Goal: Task Accomplishment & Management: Manage account settings

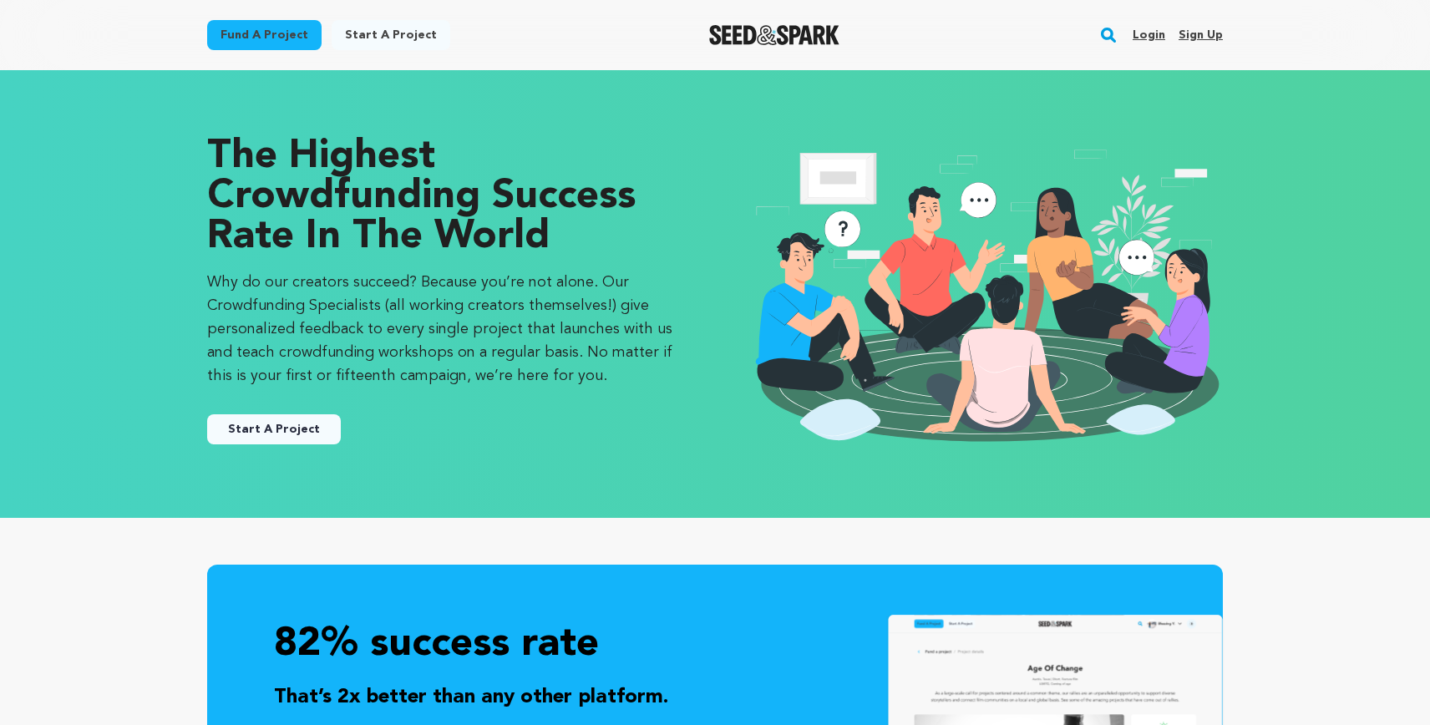
click at [1143, 33] on link "Login" at bounding box center [1148, 35] width 33 height 27
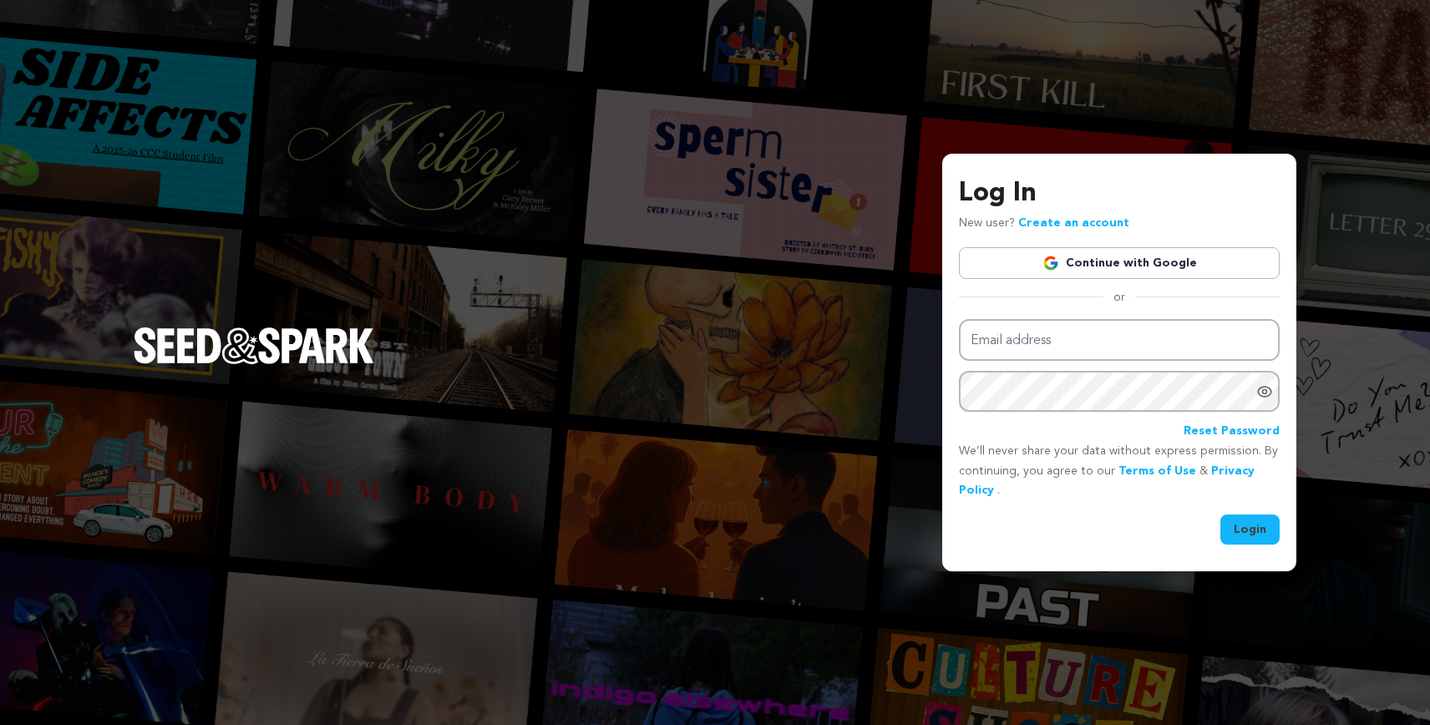
click at [1151, 271] on link "Continue with Google" at bounding box center [1119, 263] width 321 height 32
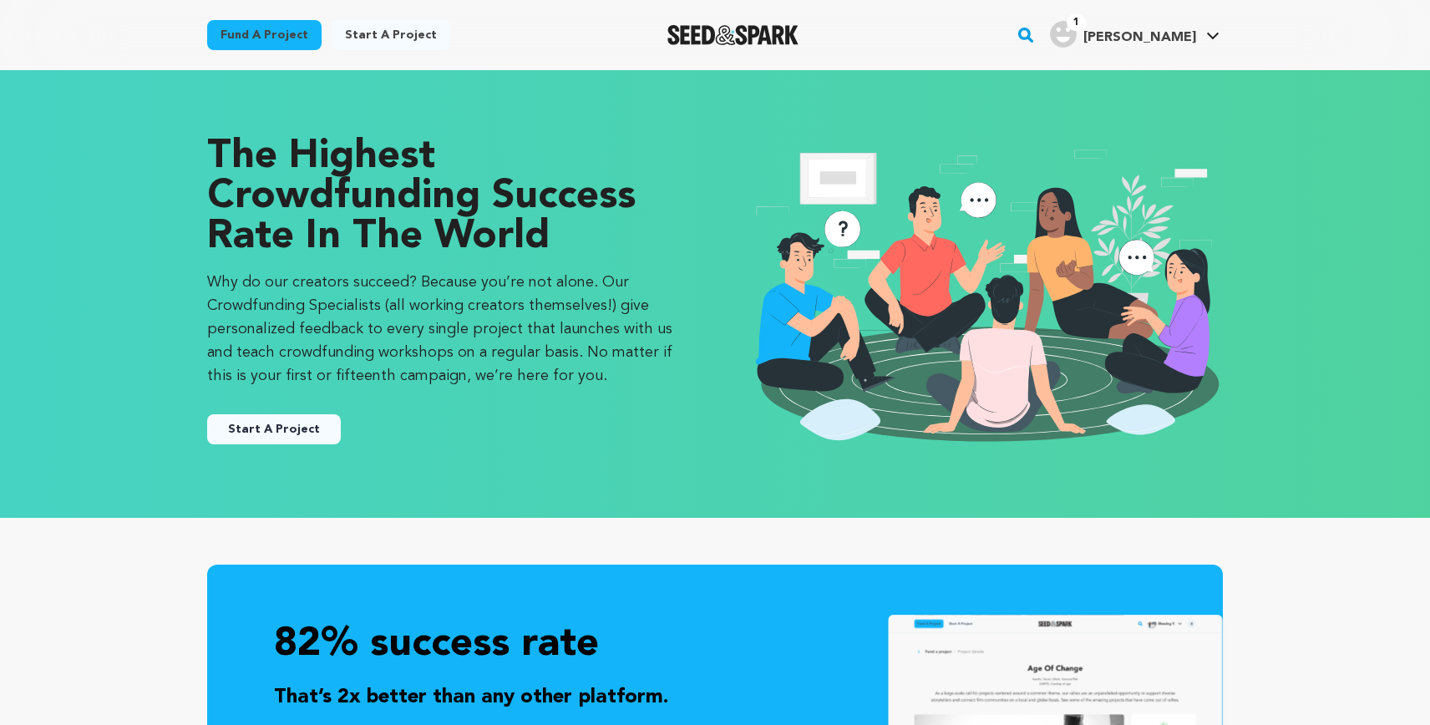
click at [1212, 36] on icon at bounding box center [1212, 36] width 13 height 8
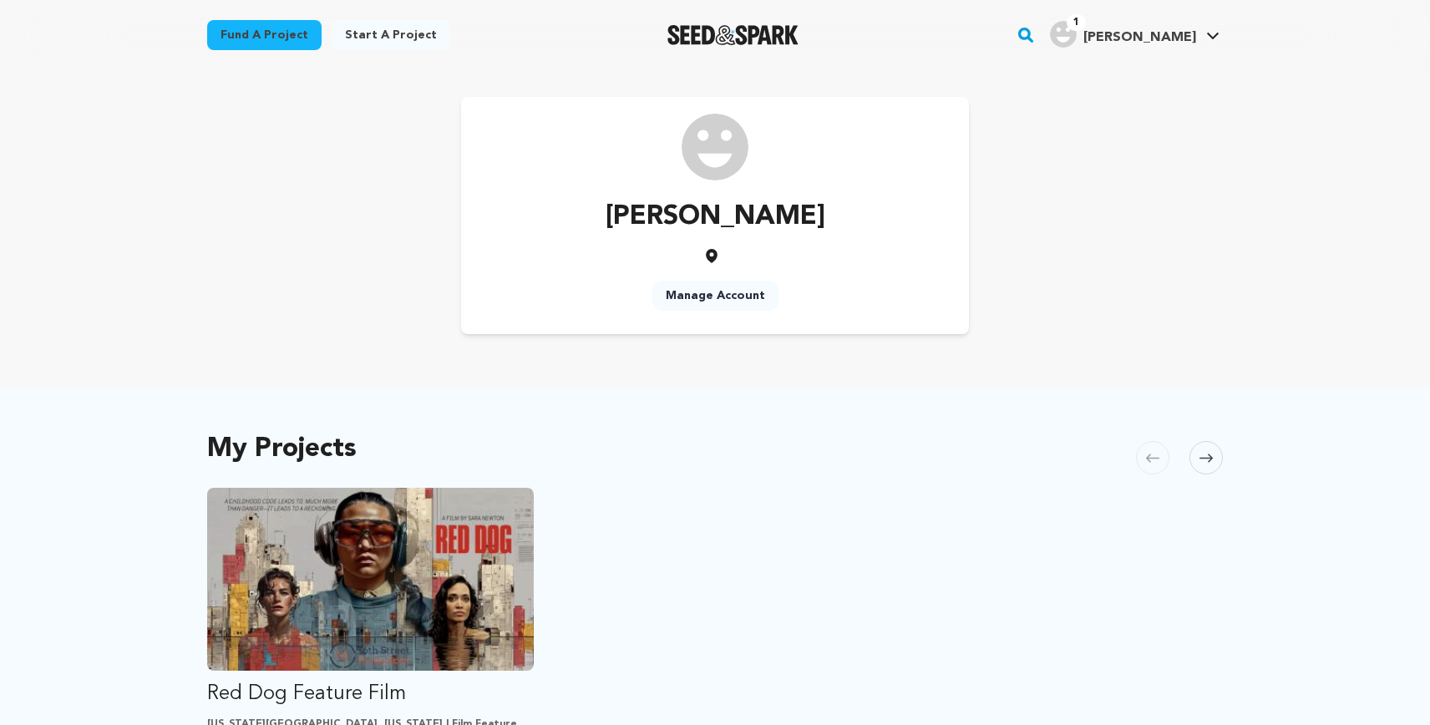
click at [1212, 36] on icon at bounding box center [1212, 36] width 13 height 8
click at [1122, 224] on link "Manage Account" at bounding box center [1162, 220] width 187 height 37
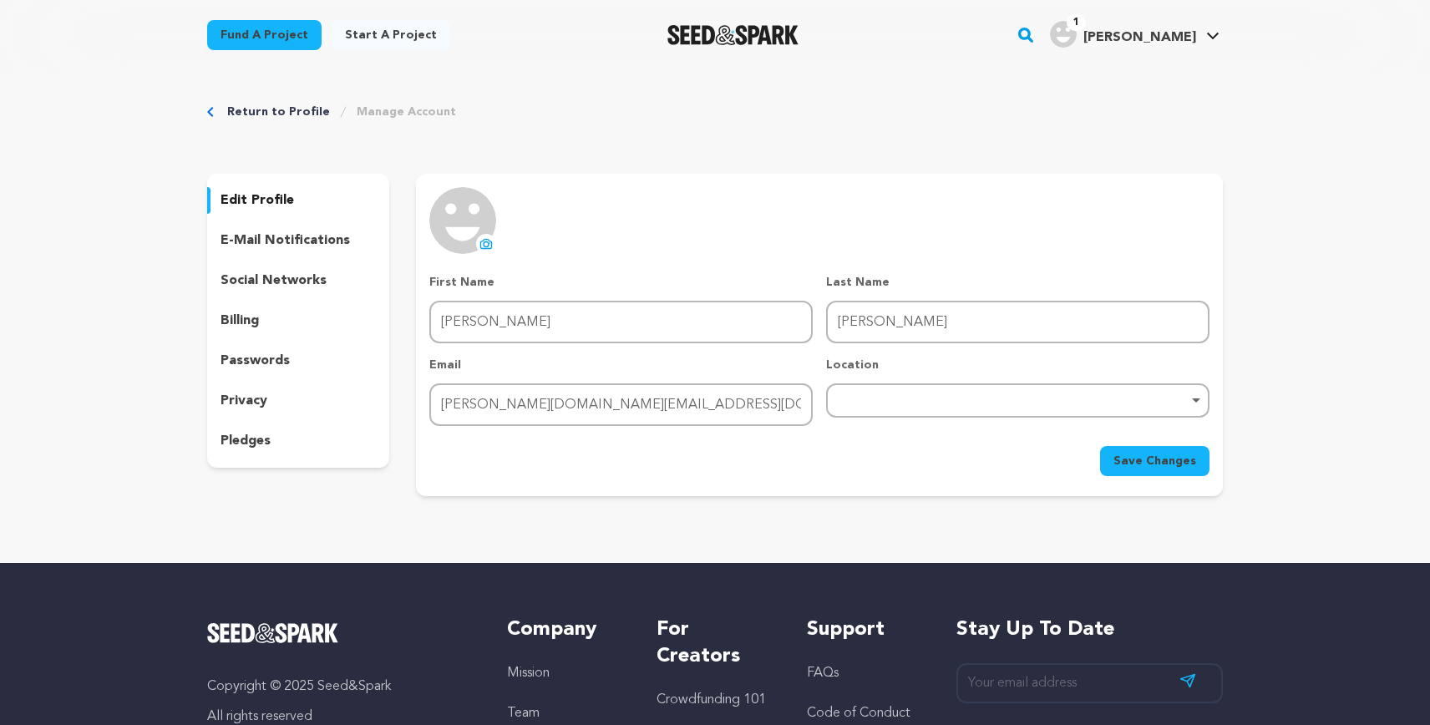
click at [272, 359] on p "passwords" at bounding box center [254, 361] width 69 height 20
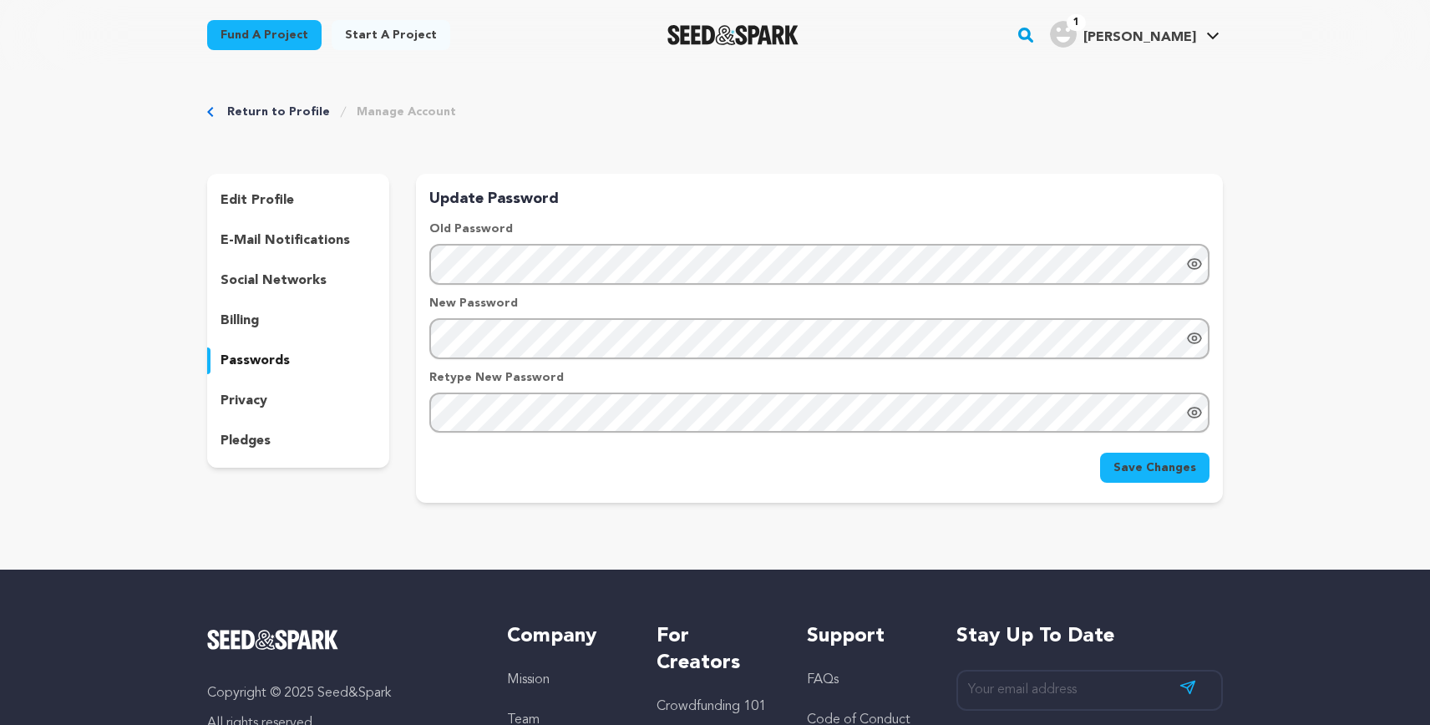
click at [1189, 264] on icon "Show password as plain text. Warning: this will display your password on the sc…" at bounding box center [1194, 264] width 17 height 17
click at [992, 154] on div "Return to Profile Manage Account edit profile e-mail notifications social netwo…" at bounding box center [714, 306] width 1069 height 473
click at [210, 112] on icon "Breadcrumb" at bounding box center [210, 112] width 7 height 10
click at [252, 115] on link "Return to Profile" at bounding box center [278, 112] width 103 height 17
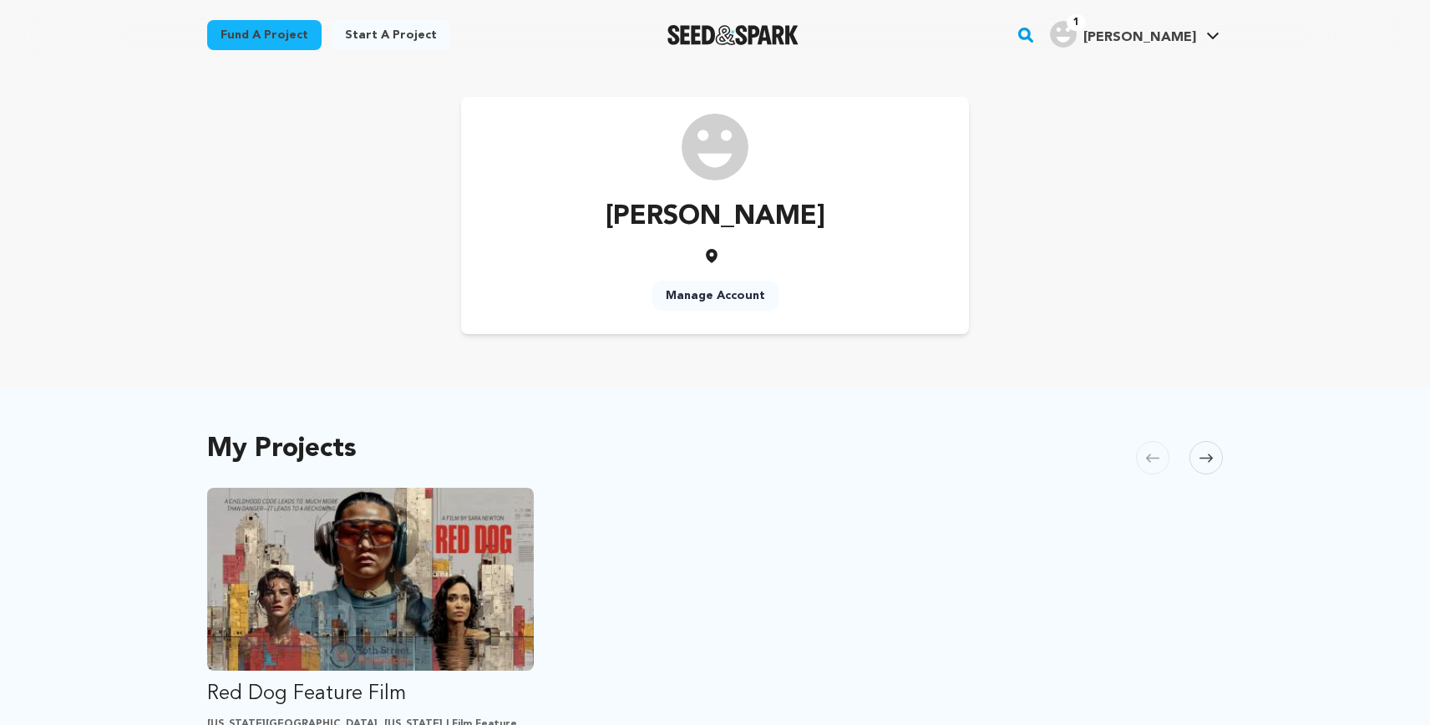
click at [715, 298] on link "Manage Account" at bounding box center [715, 296] width 126 height 30
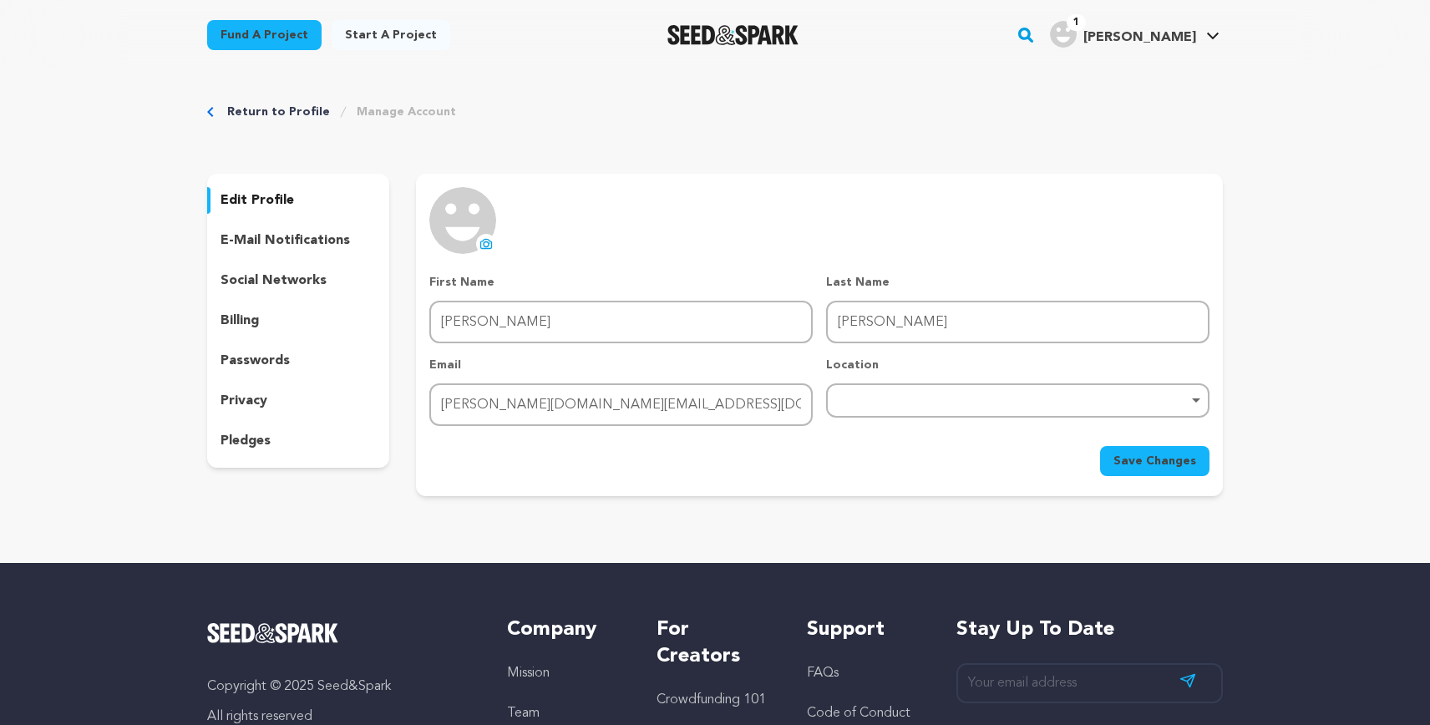
click at [744, 185] on div "uploading spinner upload profile image First Name First Name Sara Last Name Las…" at bounding box center [819, 335] width 807 height 322
click at [275, 205] on p "edit profile" at bounding box center [256, 200] width 73 height 20
click at [1124, 456] on span "Save Changes" at bounding box center [1154, 461] width 83 height 17
click at [248, 38] on link "Fund a project" at bounding box center [264, 35] width 114 height 30
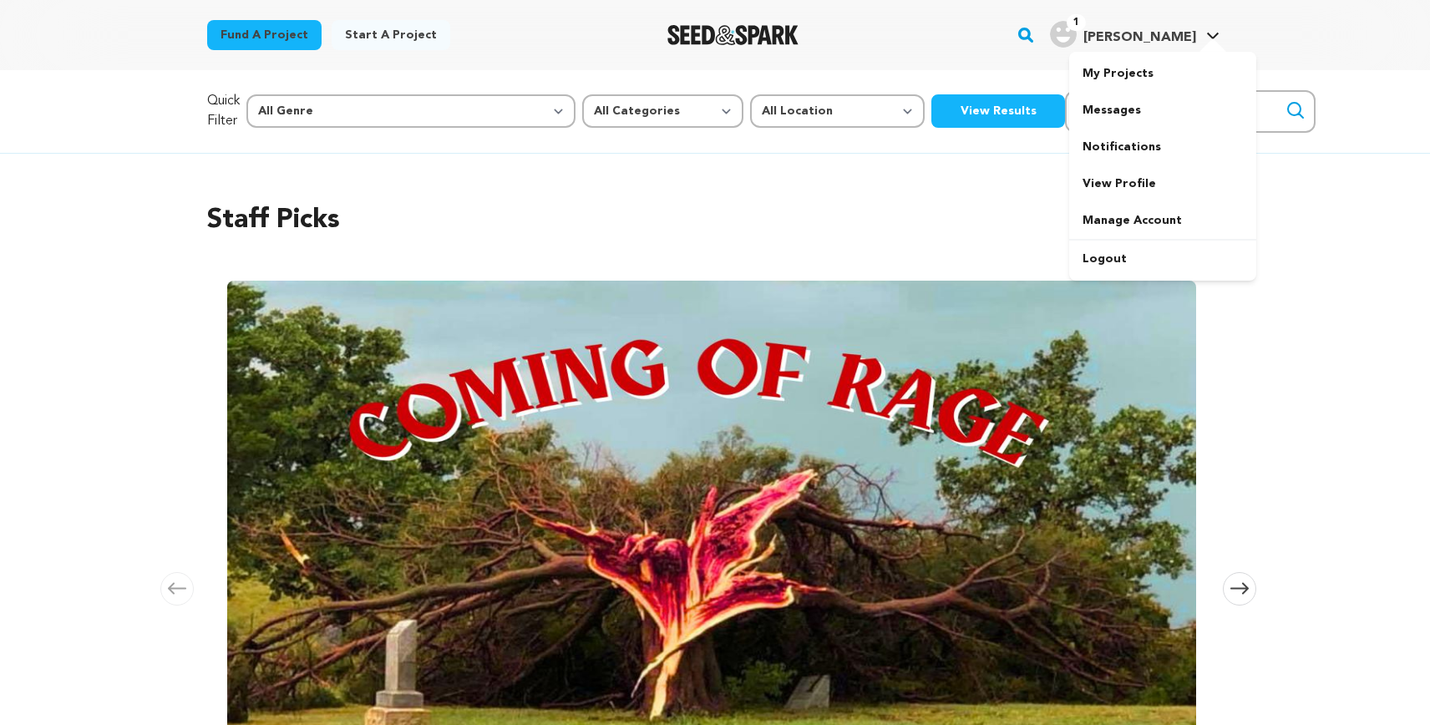
click at [1146, 32] on div "1 [PERSON_NAME]" at bounding box center [1123, 34] width 146 height 27
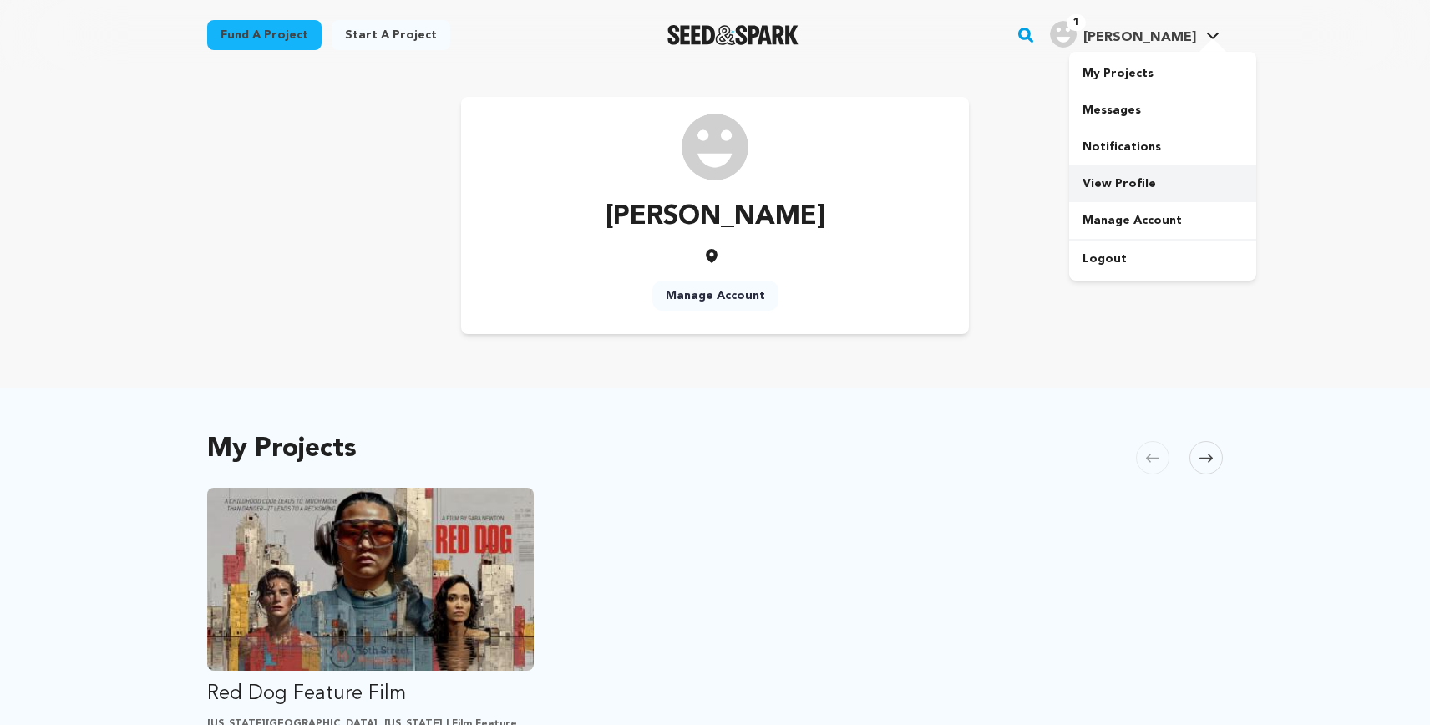
click at [1124, 183] on link "View Profile" at bounding box center [1162, 183] width 187 height 37
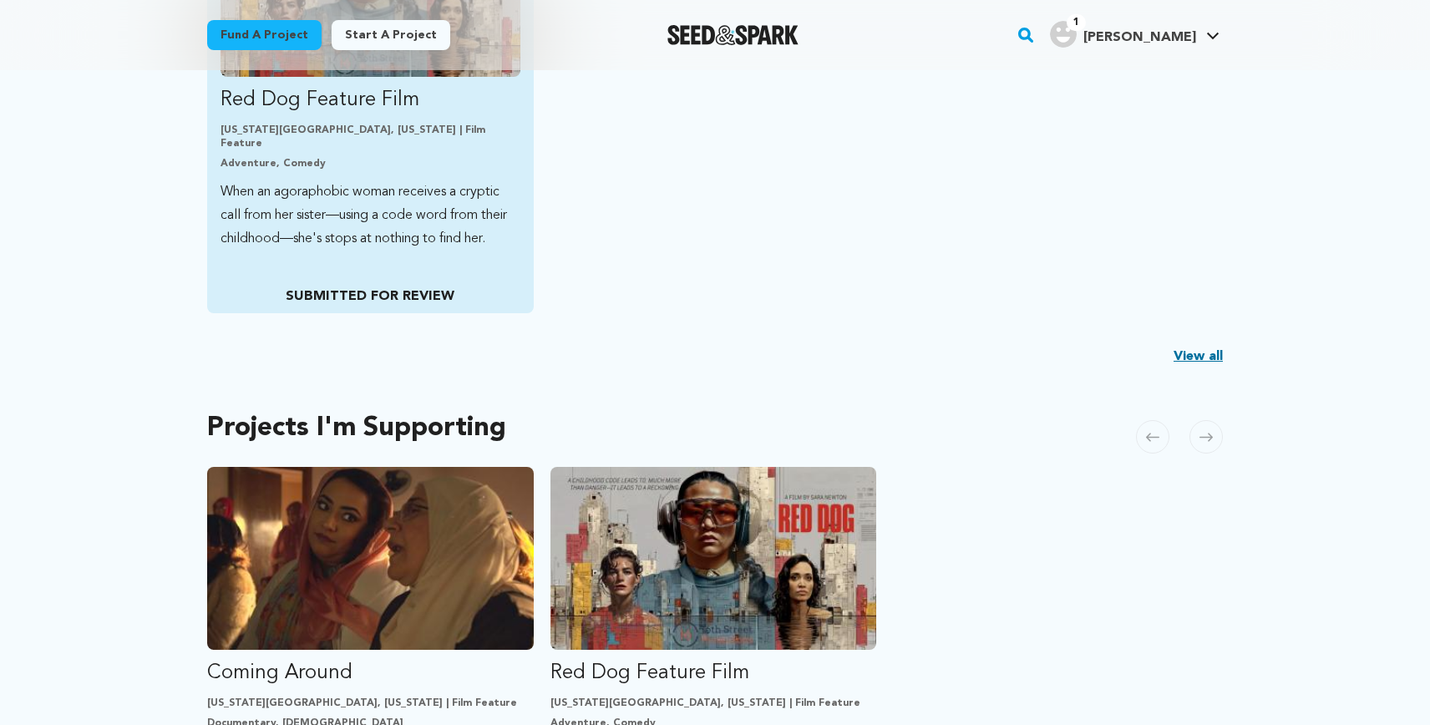
scroll to position [593, 0]
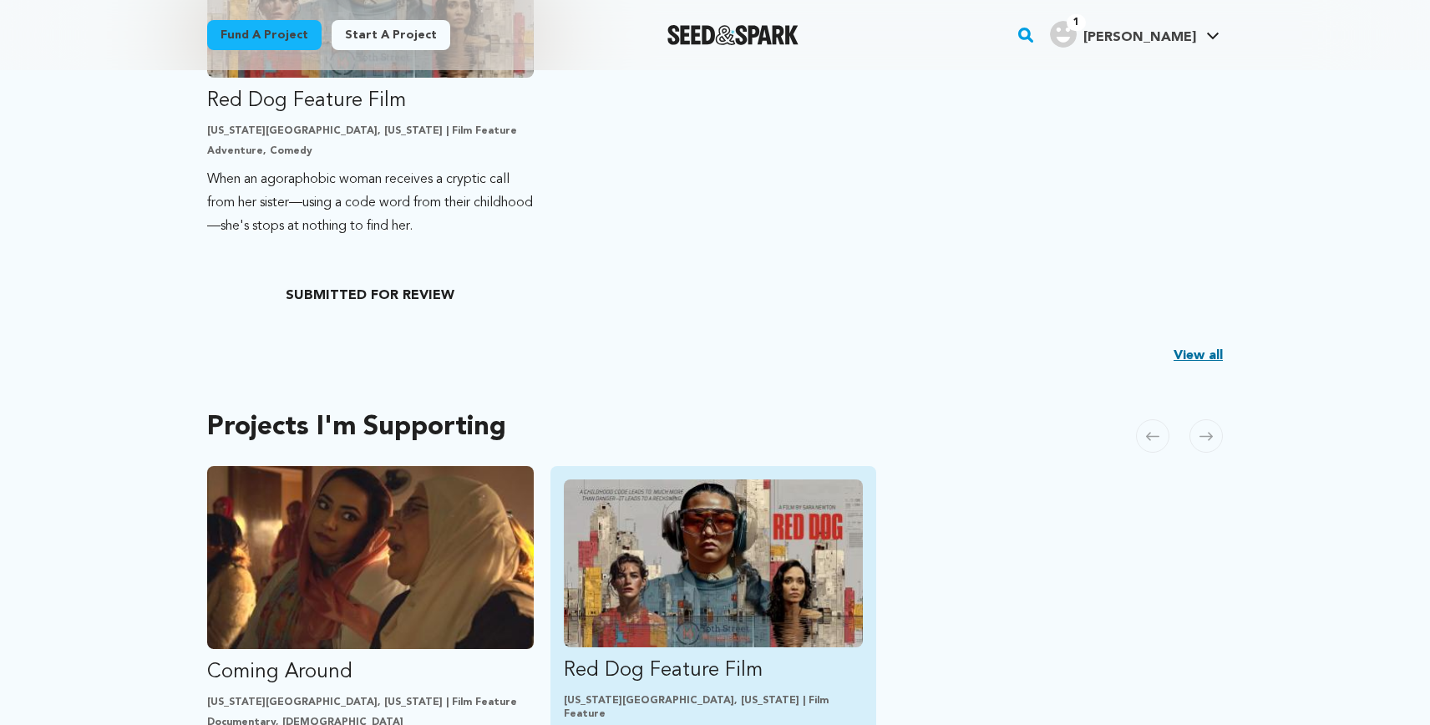
click at [693, 571] on img "Fund Red Dog Feature Film" at bounding box center [714, 563] width 300 height 168
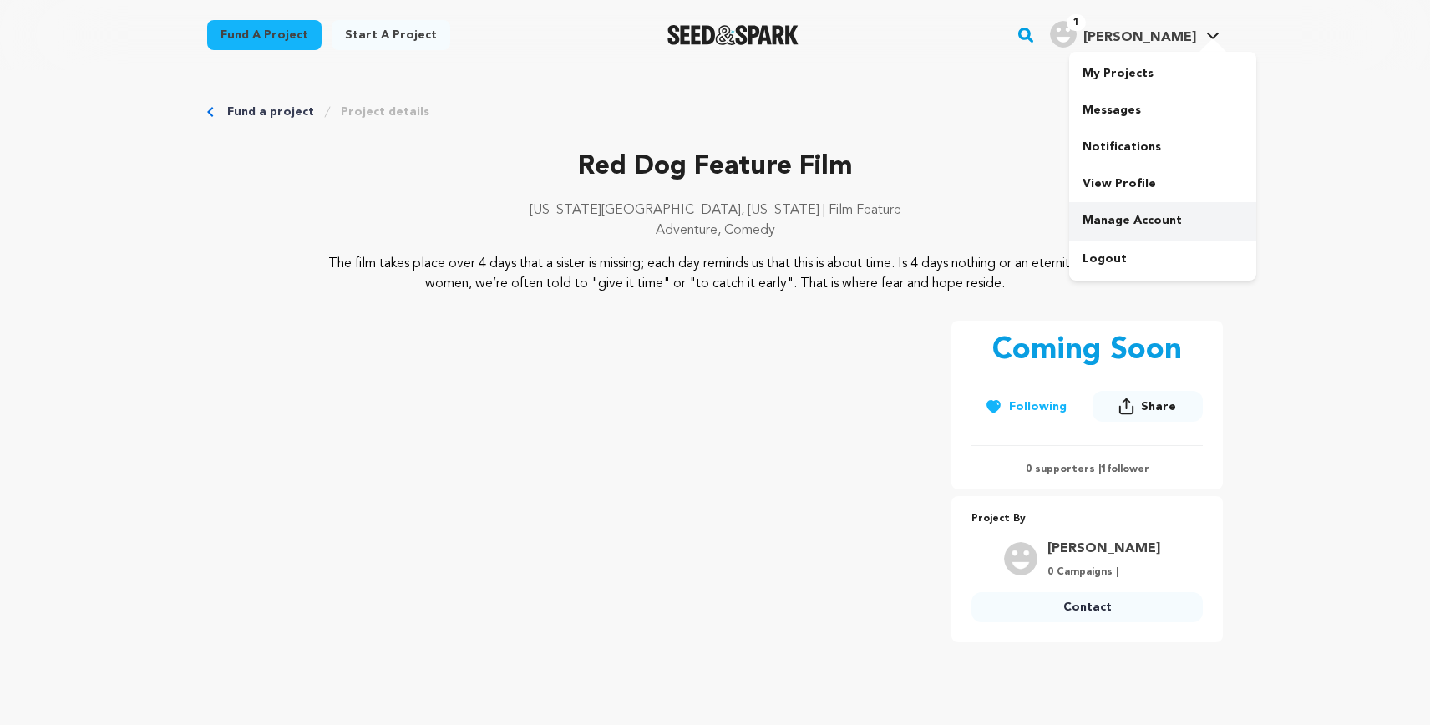
click at [1111, 217] on link "Manage Account" at bounding box center [1162, 220] width 187 height 37
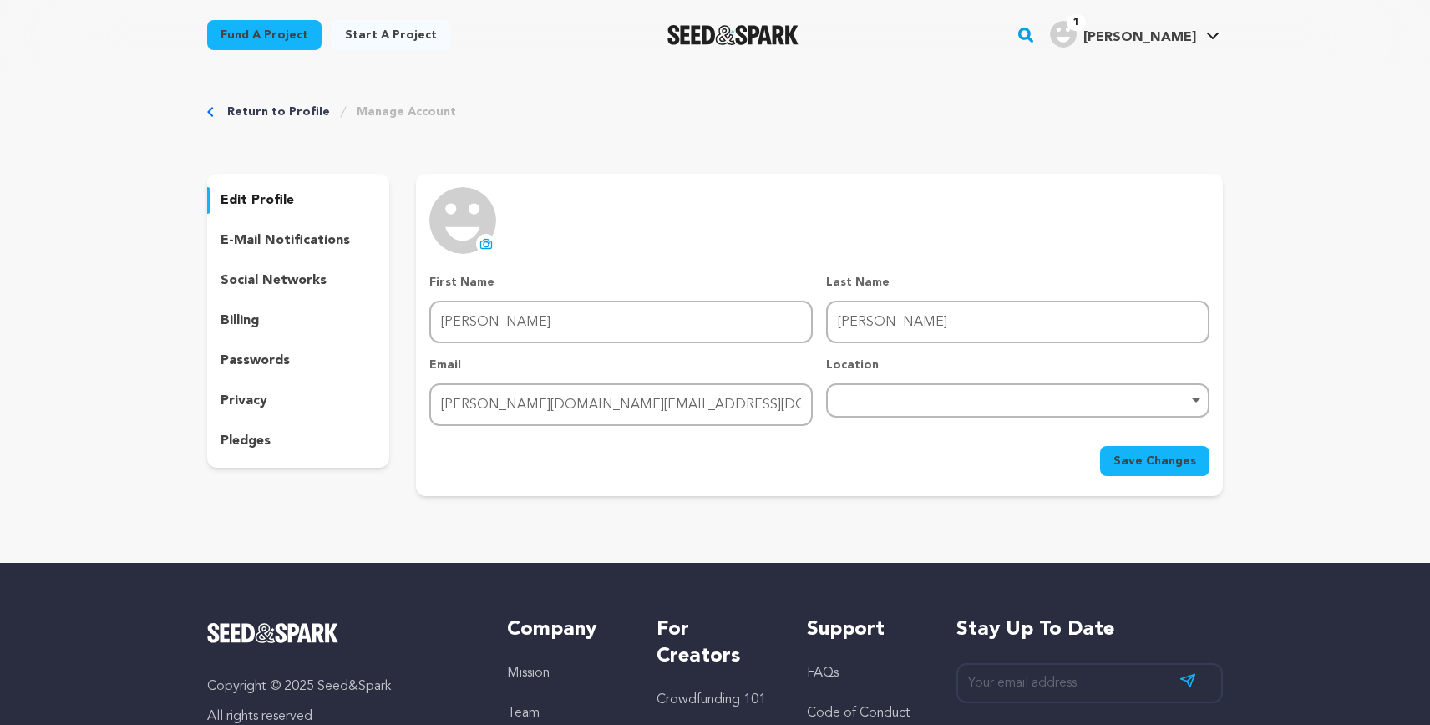
click at [272, 326] on div "billing" at bounding box center [298, 320] width 182 height 27
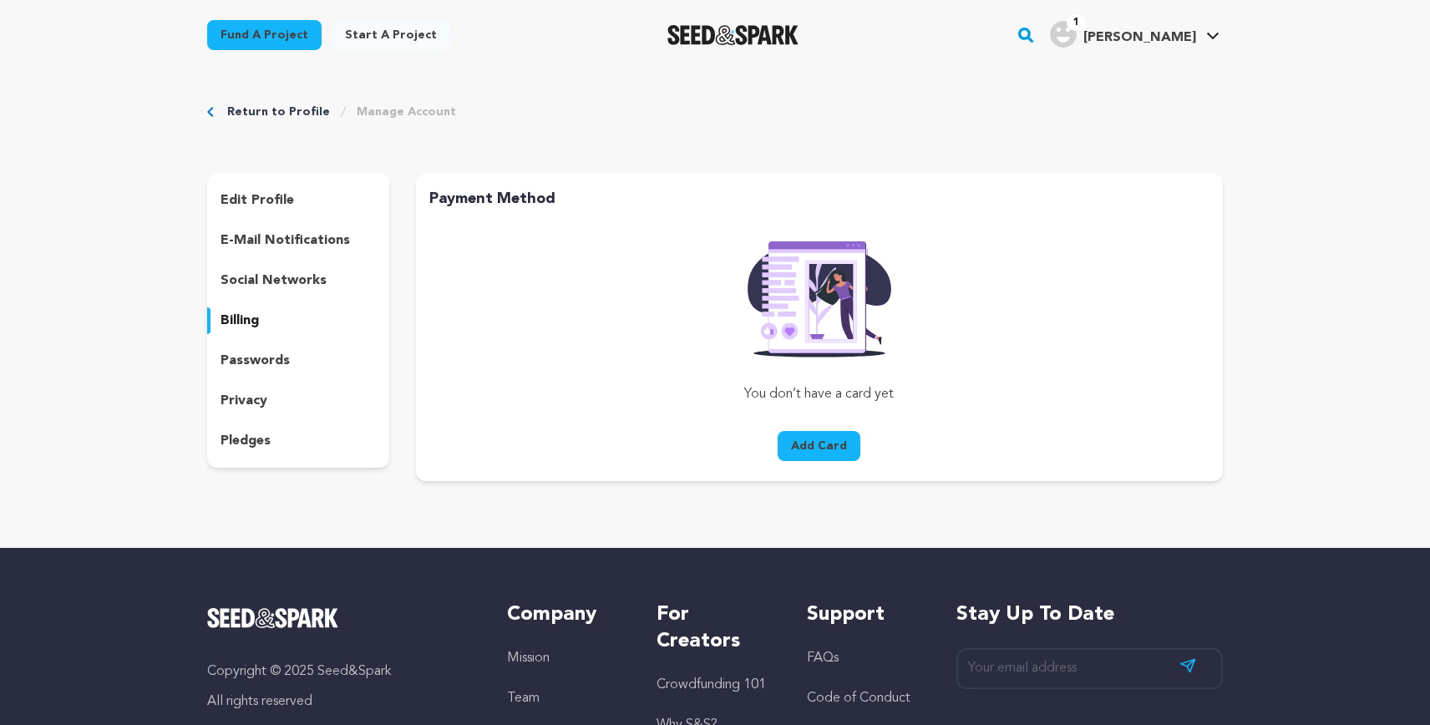
click at [272, 353] on p "passwords" at bounding box center [254, 361] width 69 height 20
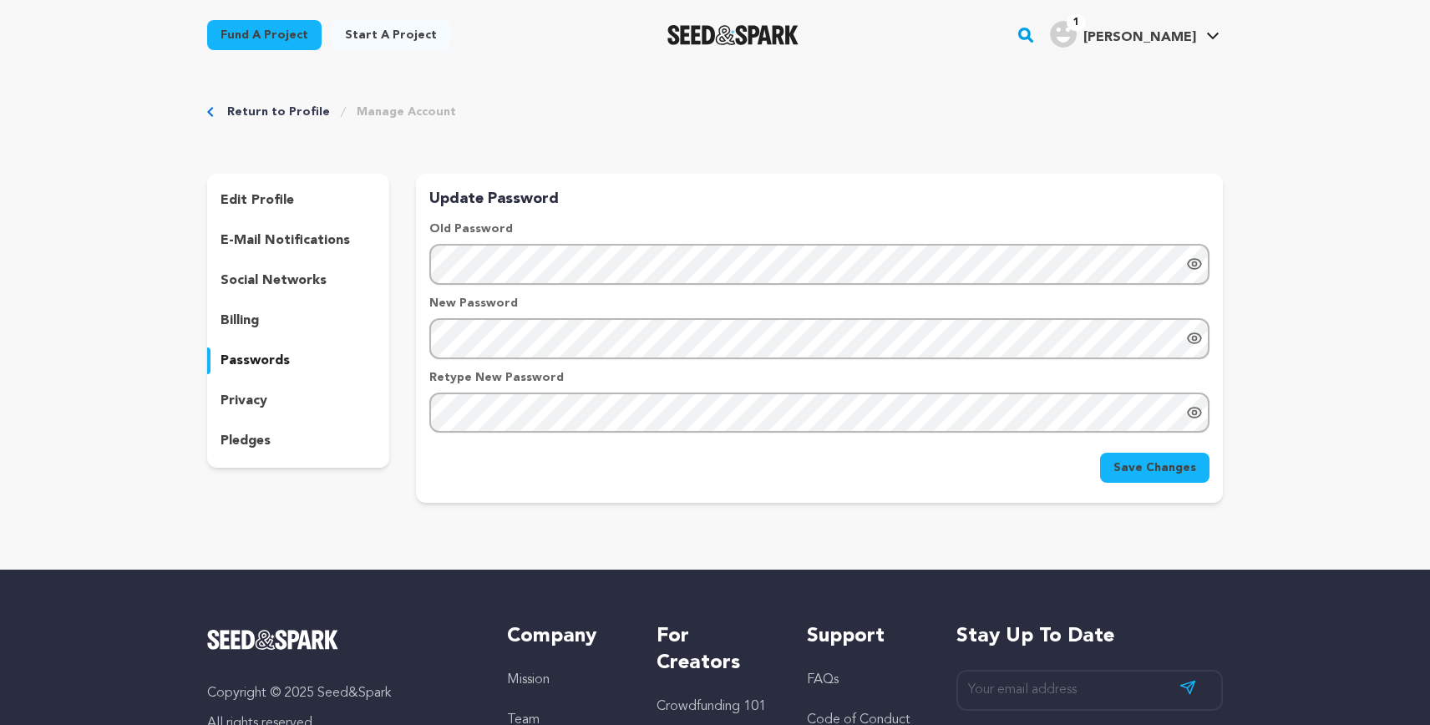
click at [266, 394] on div "privacy" at bounding box center [298, 400] width 182 height 27
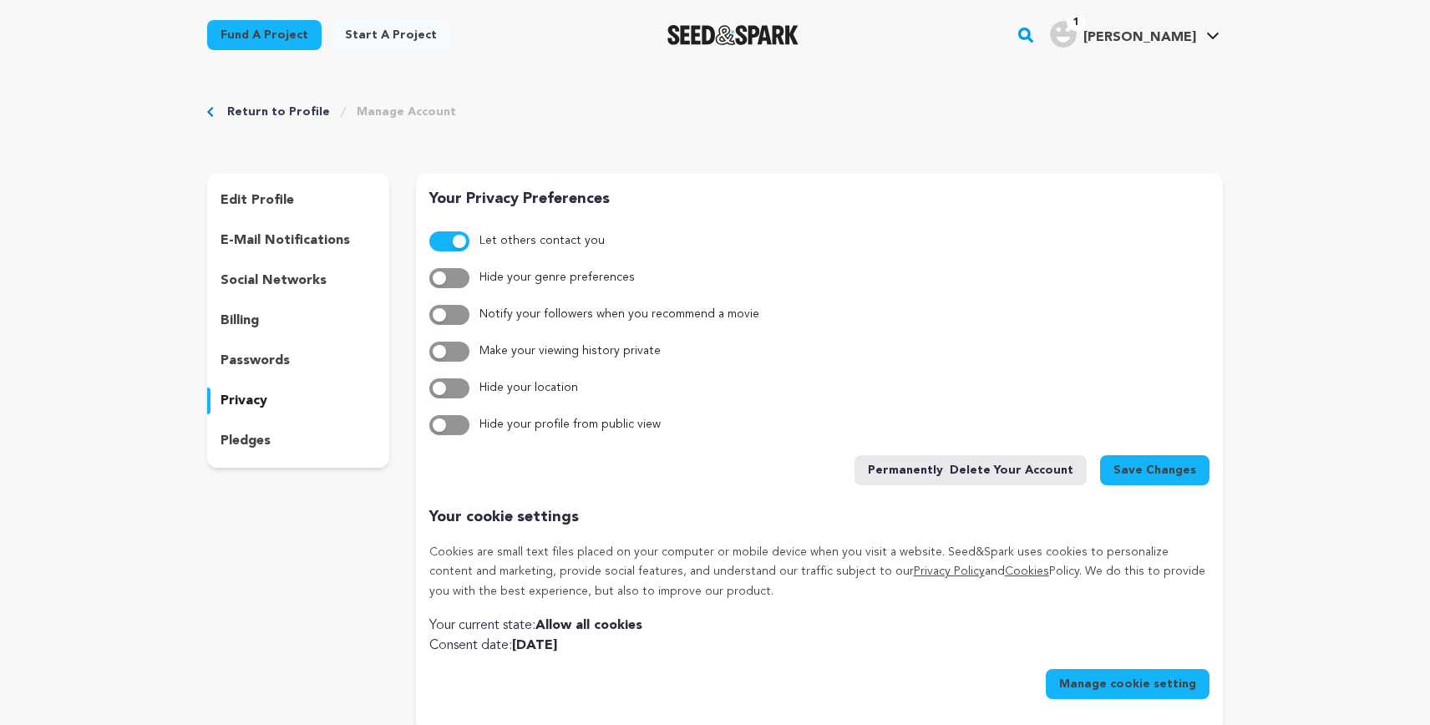
click at [295, 277] on p "social networks" at bounding box center [273, 281] width 106 height 20
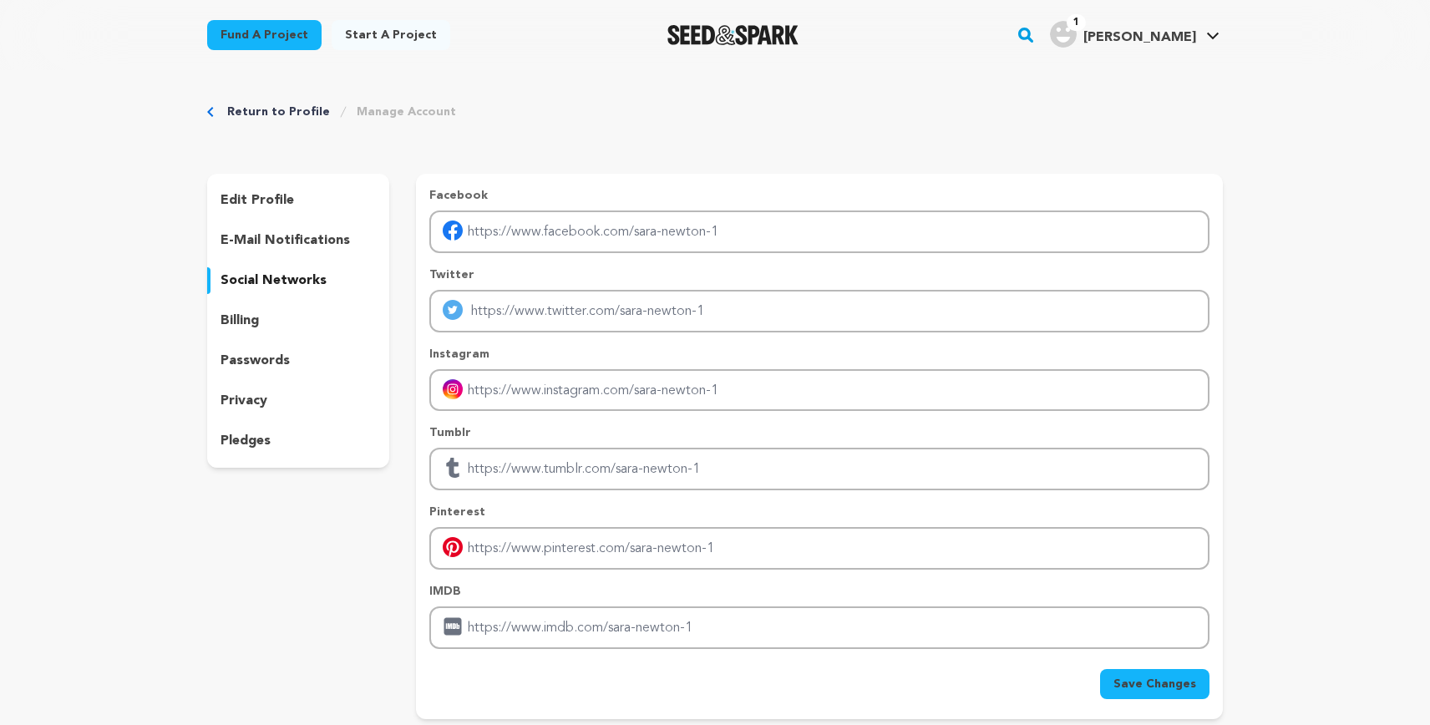
click at [301, 235] on p "e-mail notifications" at bounding box center [284, 240] width 129 height 20
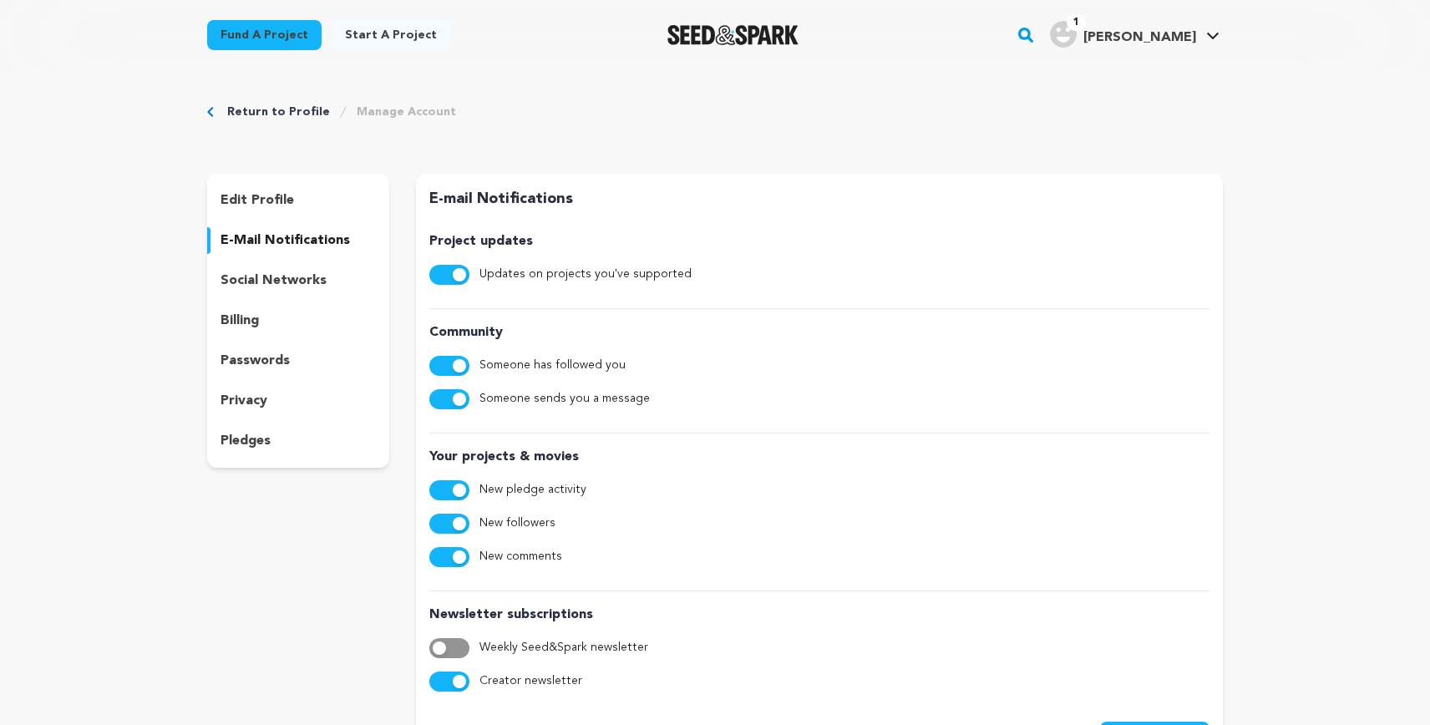
click at [294, 205] on div "edit profile" at bounding box center [298, 200] width 182 height 27
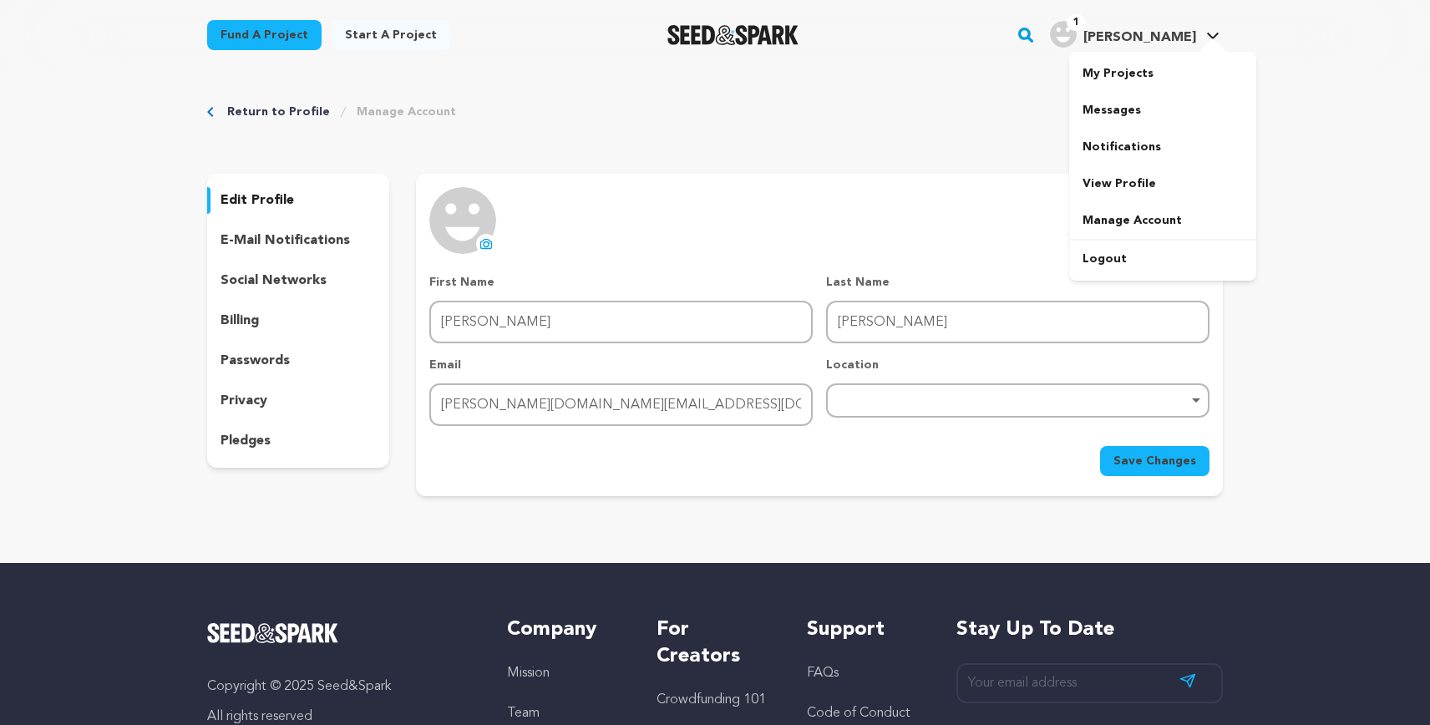
click at [1211, 32] on icon at bounding box center [1212, 36] width 13 height 8
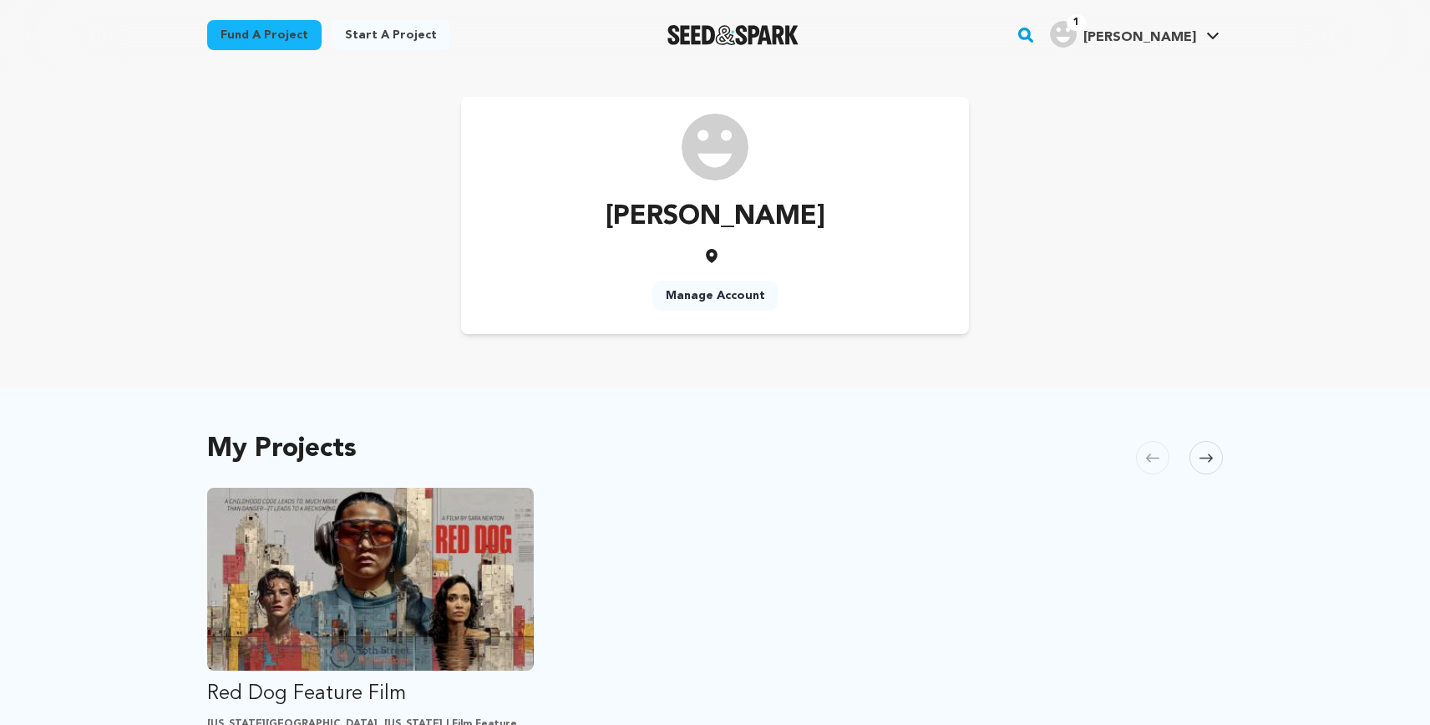
click at [1211, 30] on link "1 [PERSON_NAME] [PERSON_NAME]" at bounding box center [1134, 33] width 176 height 30
click at [1102, 252] on link "Logout" at bounding box center [1162, 258] width 187 height 37
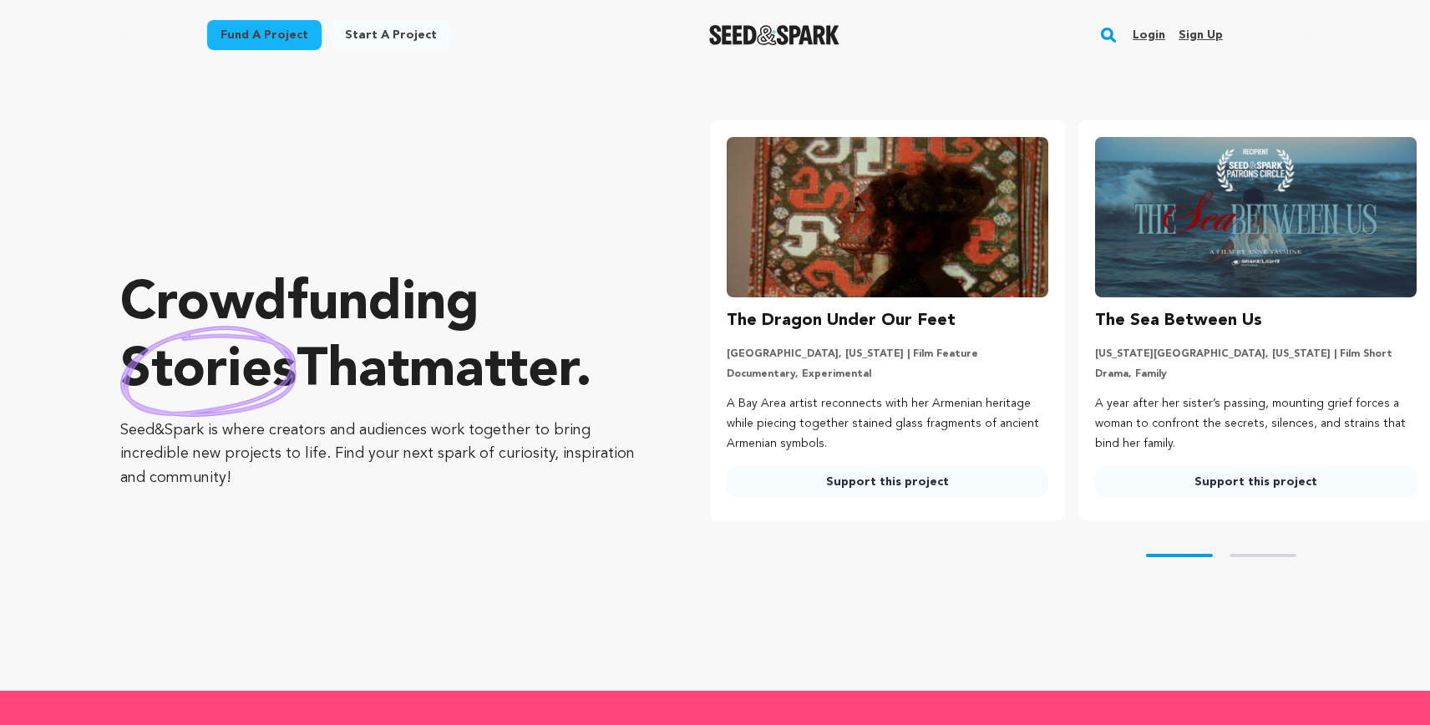
click at [1154, 25] on link "Login" at bounding box center [1148, 35] width 33 height 27
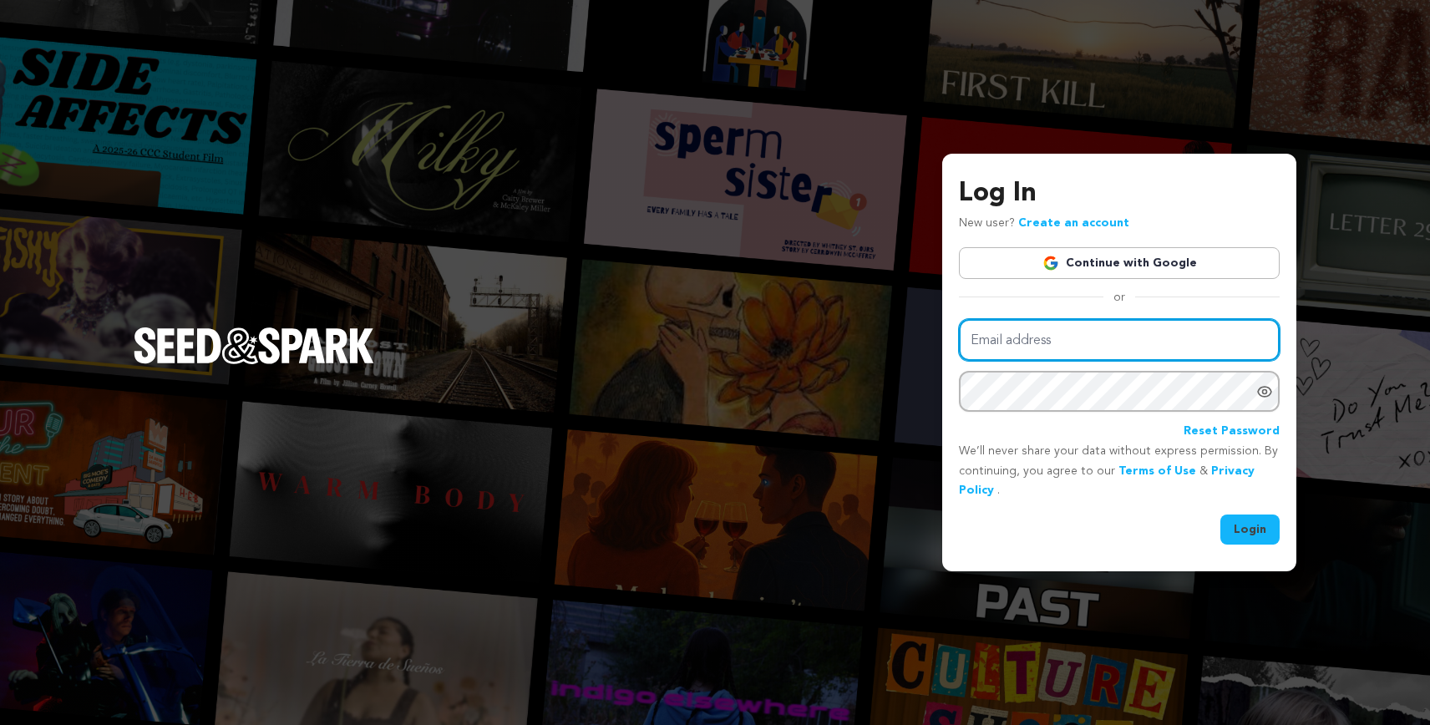
click at [1085, 331] on input "Email address" at bounding box center [1119, 340] width 321 height 43
type input "[PERSON_NAME][DOMAIN_NAME][EMAIL_ADDRESS][DOMAIN_NAME]"
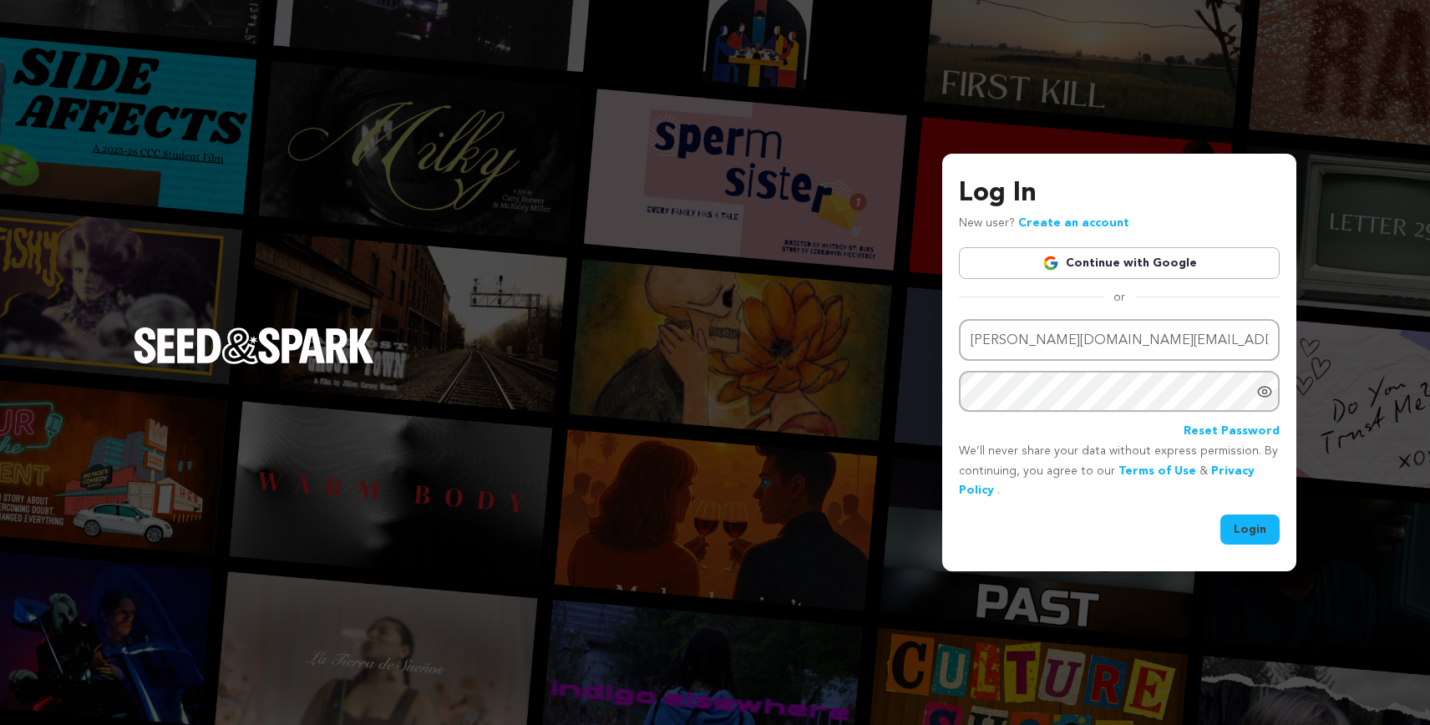
click at [1234, 428] on link "Reset Password" at bounding box center [1231, 432] width 96 height 20
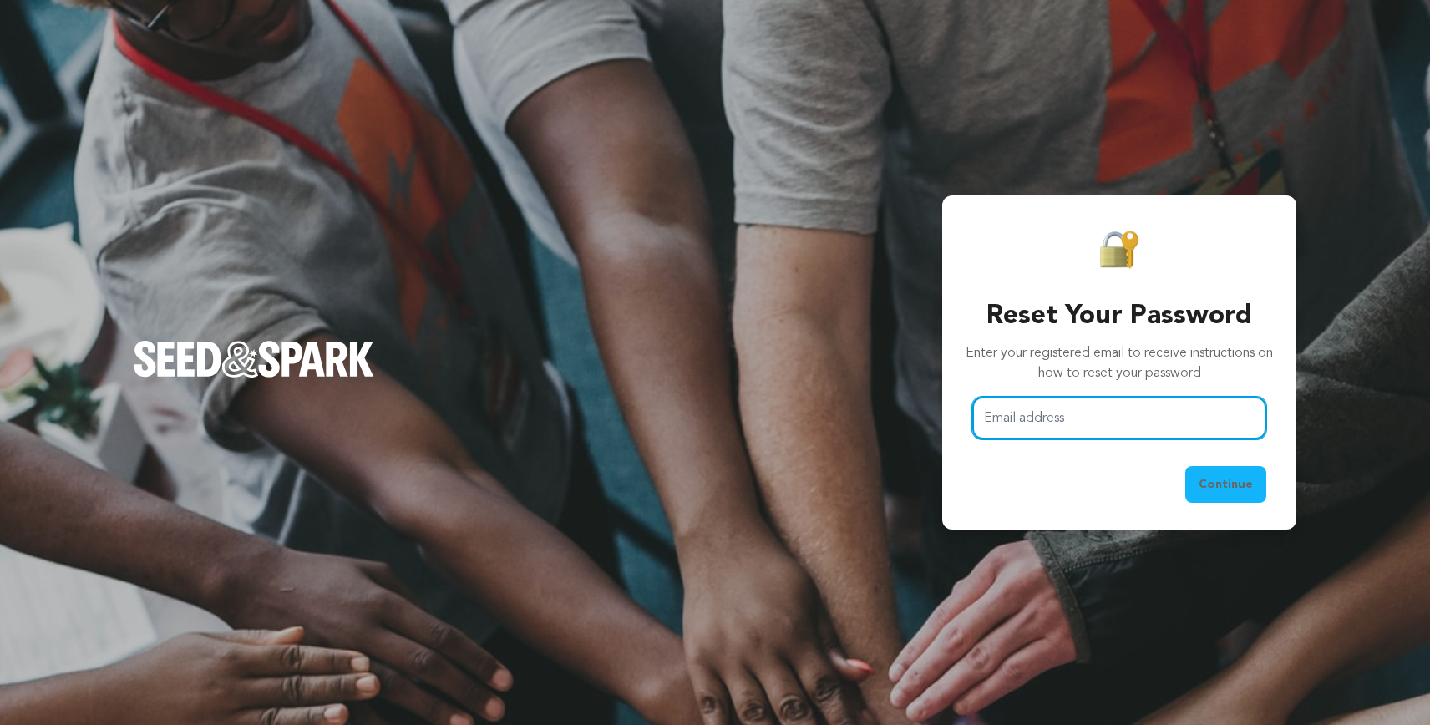
click at [1196, 420] on input "Email address" at bounding box center [1119, 418] width 294 height 43
type input "[PERSON_NAME][DOMAIN_NAME][EMAIL_ADDRESS][DOMAIN_NAME]"
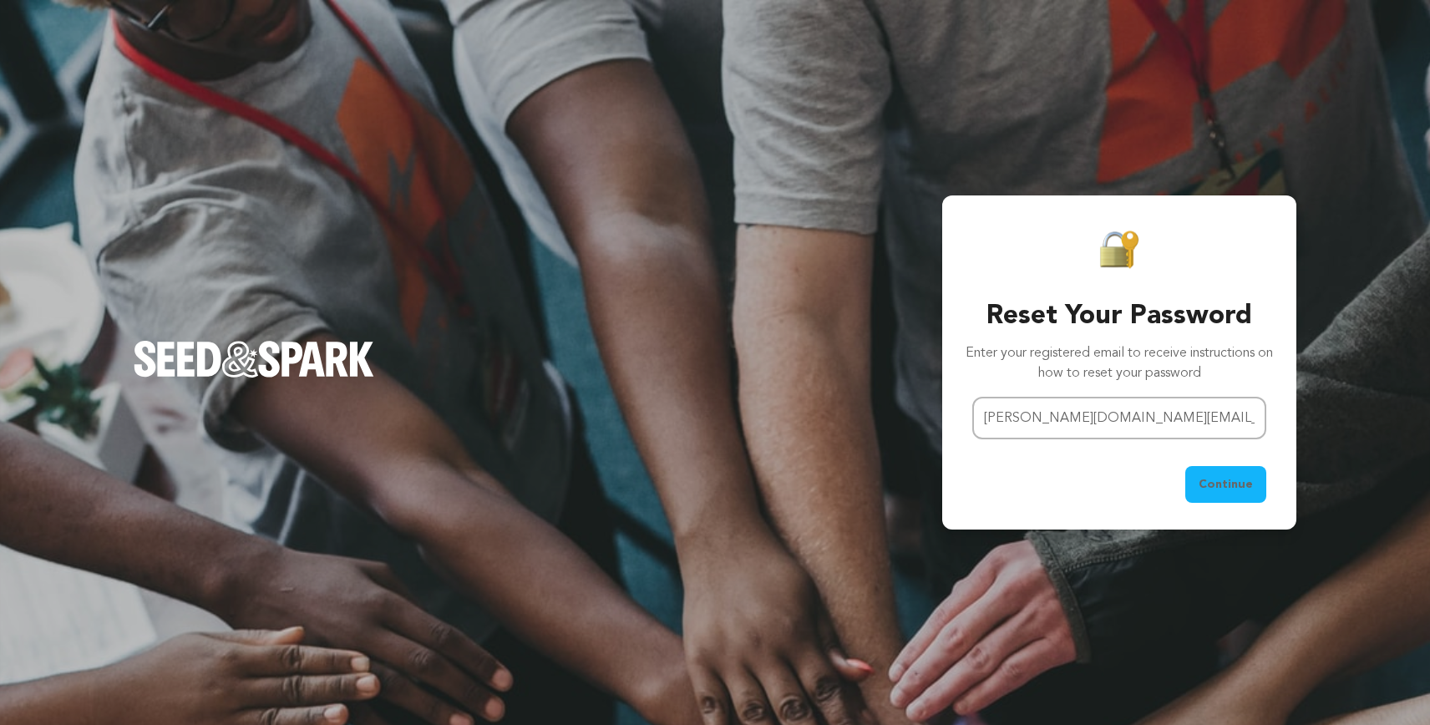
click at [1229, 485] on span "Continue" at bounding box center [1225, 484] width 54 height 17
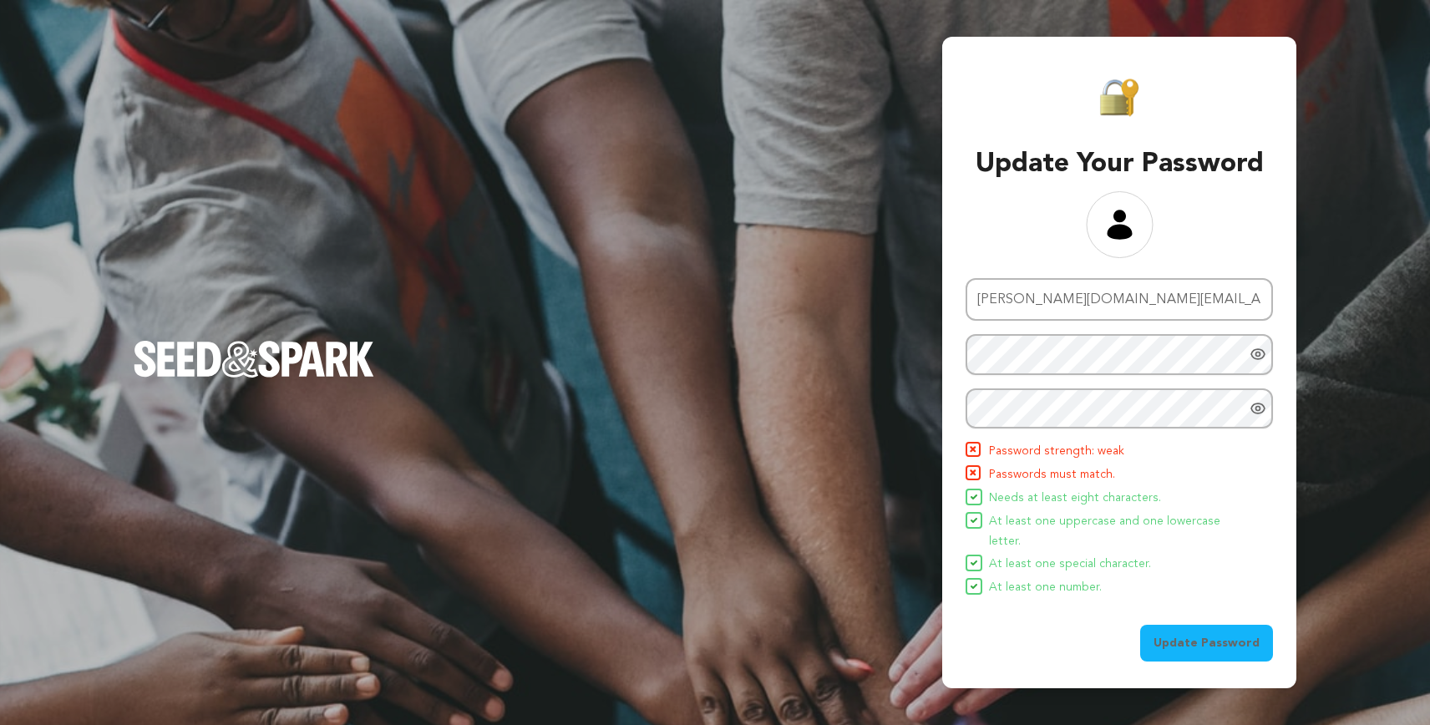
click at [1258, 357] on icon "Show password as plain text. Warning: this will display your password on the sc…" at bounding box center [1258, 354] width 4 height 4
click at [1264, 417] on icon "Show password as plain text. Warning: this will display your password on the sc…" at bounding box center [1257, 408] width 17 height 17
click at [1211, 636] on span "Update Password" at bounding box center [1206, 643] width 106 height 17
